Goal: Transaction & Acquisition: Book appointment/travel/reservation

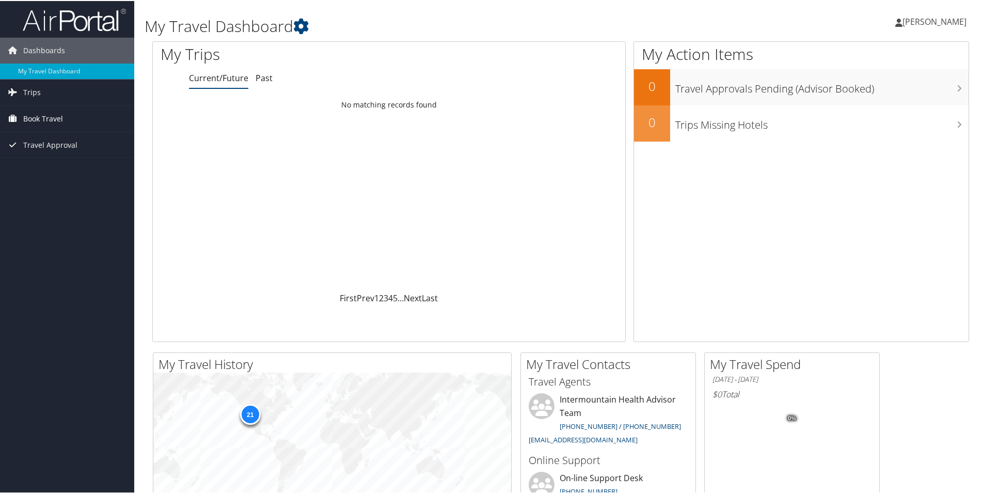
click at [34, 121] on span "Book Travel" at bounding box center [43, 118] width 40 height 26
click at [102, 170] on link "Book/Manage Online Trips" at bounding box center [67, 169] width 134 height 15
